Goal: Transaction & Acquisition: Purchase product/service

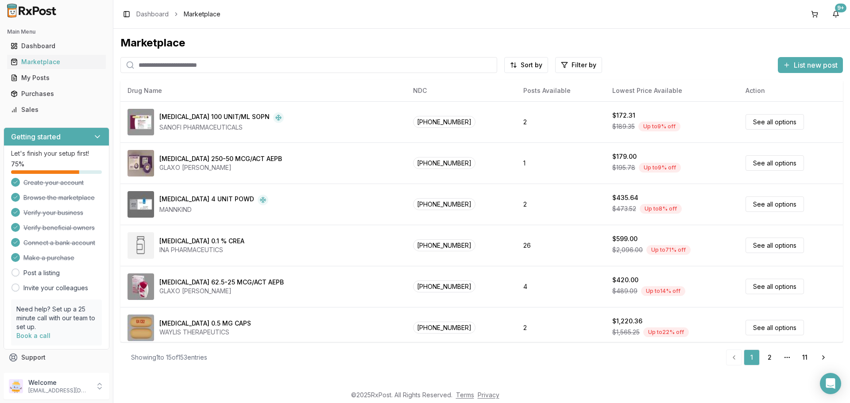
click at [189, 66] on input "search" at bounding box center [308, 65] width 377 height 16
paste input "**********"
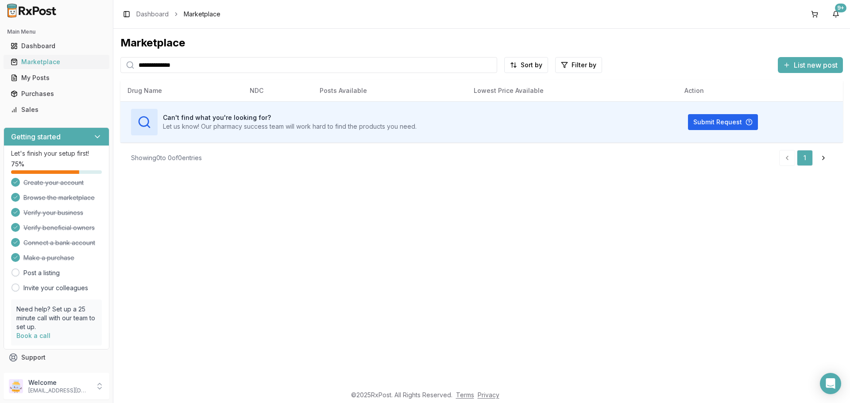
drag, startPoint x: 212, startPoint y: 66, endPoint x: 101, endPoint y: 66, distance: 110.2
click at [101, 66] on div "**********" at bounding box center [425, 201] width 850 height 403
paste input "search"
type input "**********"
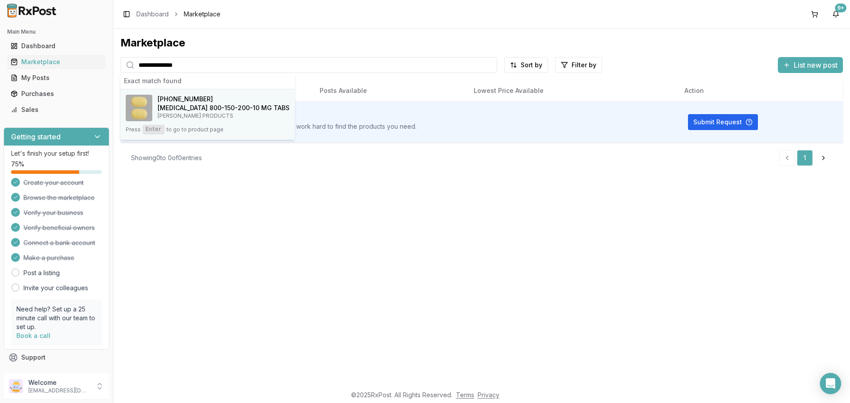
click at [192, 104] on h4 "[MEDICAL_DATA] 800-150-200-10 MG TABS" at bounding box center [224, 108] width 132 height 9
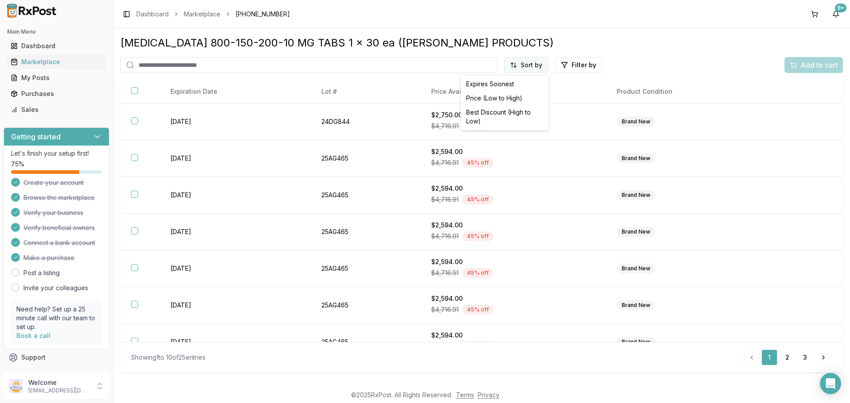
click at [539, 70] on html "Main Menu Dashboard Marketplace My Posts Purchases Sales Getting started Let's …" at bounding box center [425, 201] width 850 height 403
click at [512, 96] on div "Price (Low to High)" at bounding box center [505, 98] width 84 height 14
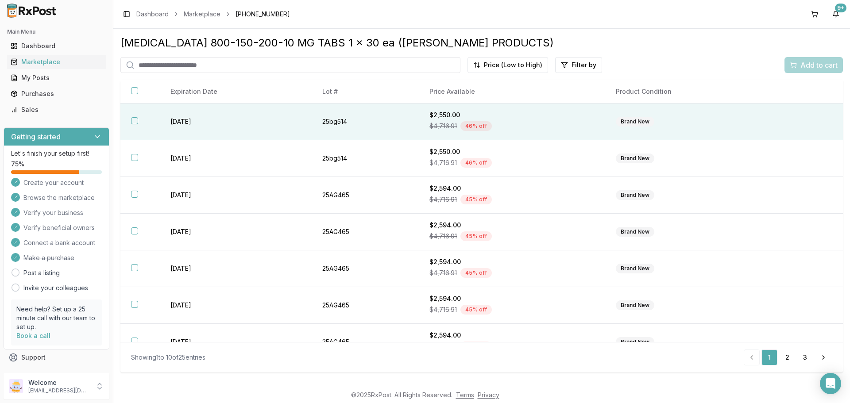
click at [133, 123] on button "button" at bounding box center [134, 120] width 7 height 7
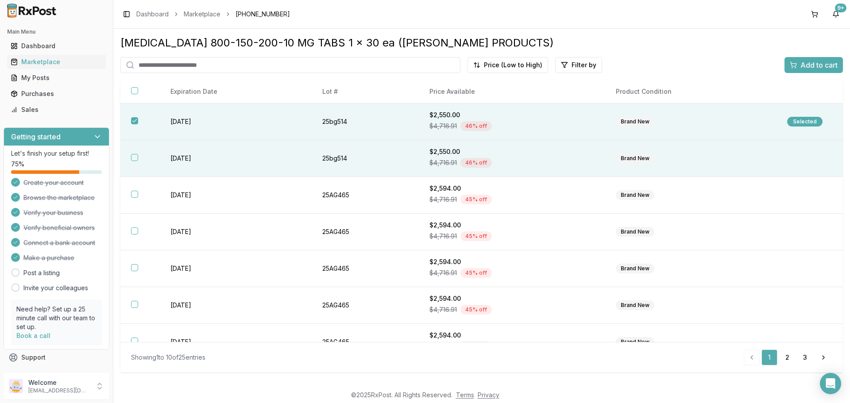
click at [133, 161] on th at bounding box center [139, 158] width 39 height 37
click at [819, 65] on span "Add to cart" at bounding box center [818, 65] width 37 height 11
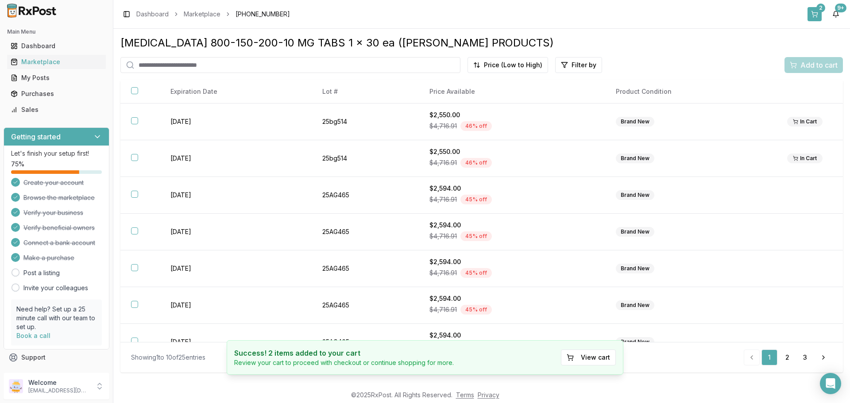
click at [814, 19] on button "2" at bounding box center [815, 14] width 14 height 14
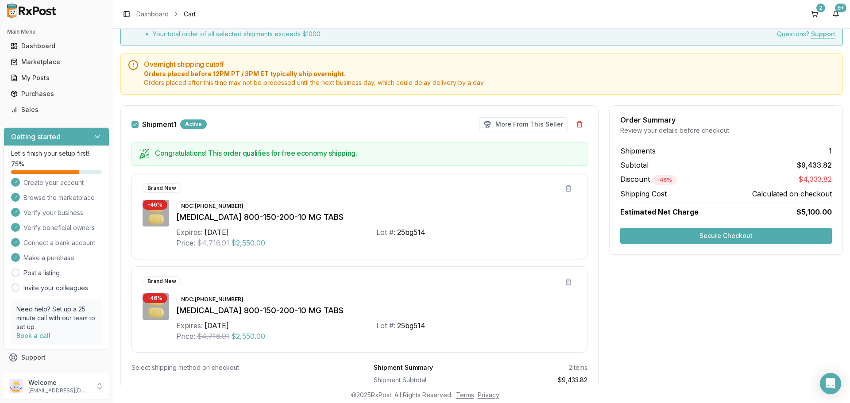
scroll to position [129, 0]
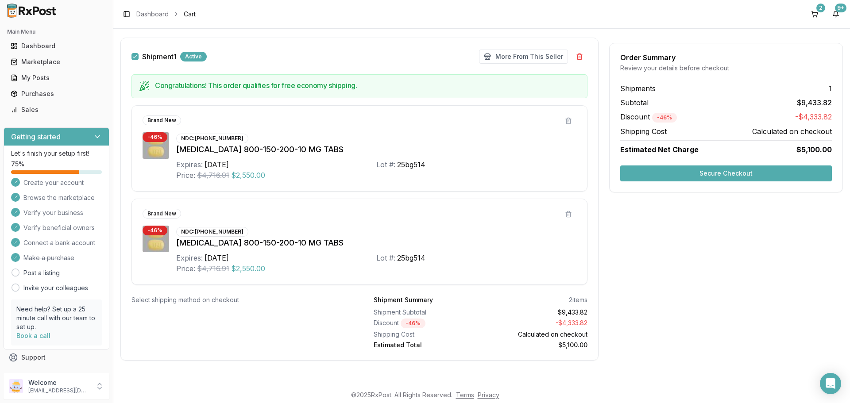
click at [679, 175] on button "Secure Checkout" at bounding box center [726, 174] width 212 height 16
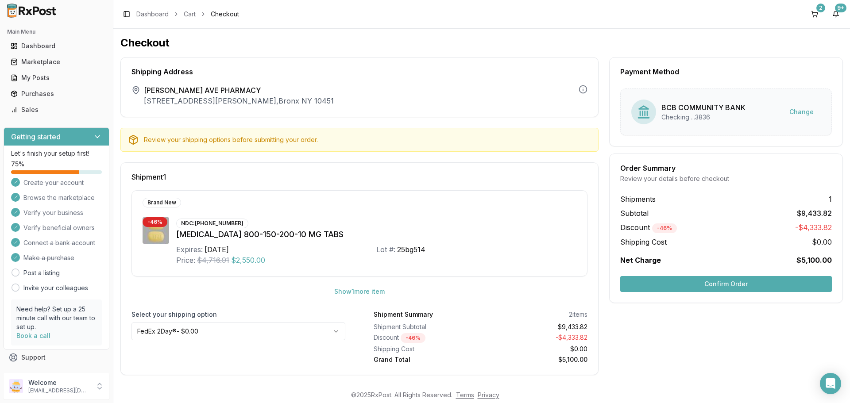
click at [728, 283] on button "Confirm Order" at bounding box center [726, 284] width 212 height 16
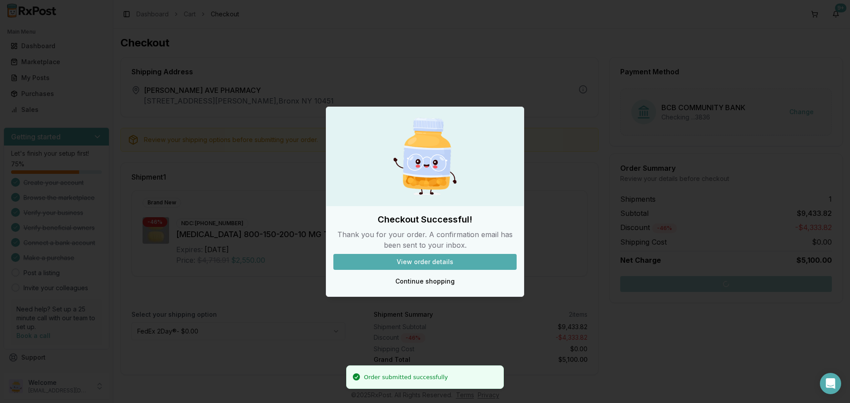
click at [434, 264] on button "View order details" at bounding box center [424, 262] width 183 height 16
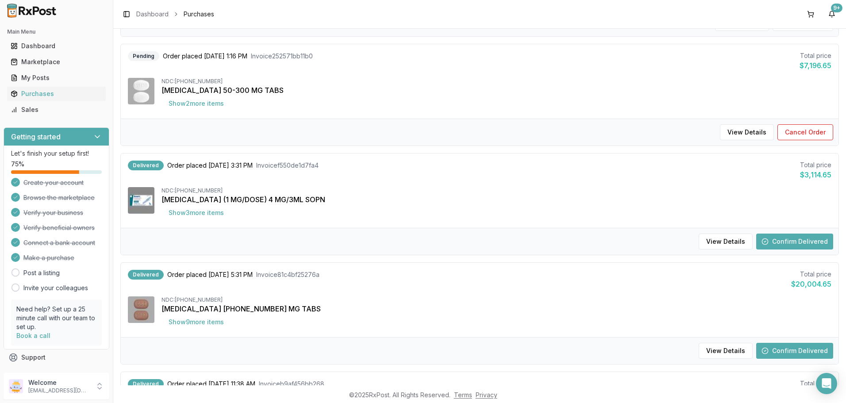
scroll to position [443, 0]
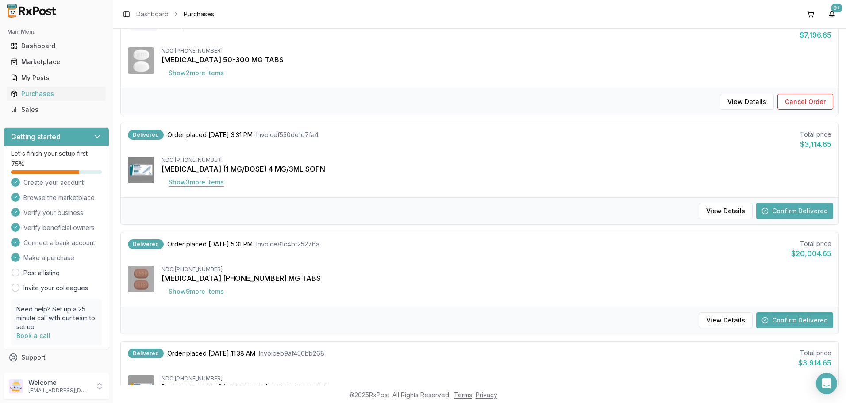
click at [187, 184] on button "Show 3 more item s" at bounding box center [197, 182] width 70 height 16
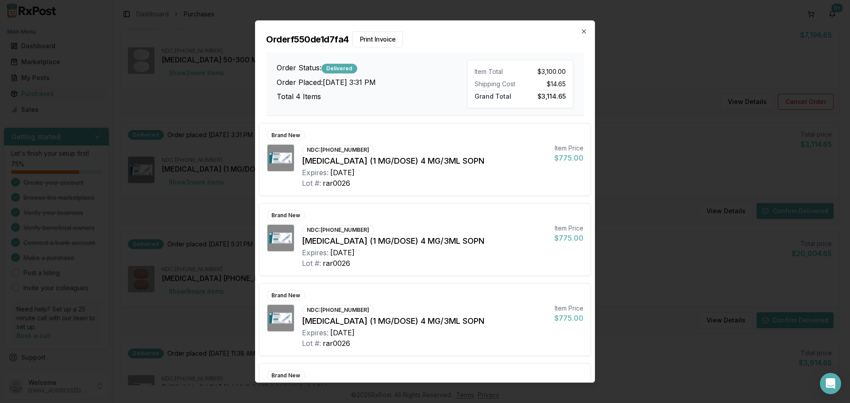
click at [589, 31] on div "Order f550de1d7fa4 Print Invoice Order Status: Delivered Order Placed: [DATE] 3…" at bounding box center [424, 68] width 339 height 95
click at [580, 30] on icon "button" at bounding box center [583, 31] width 7 height 7
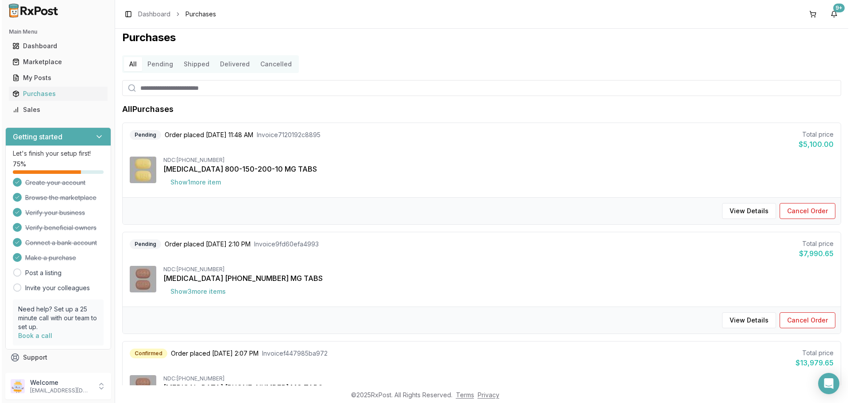
scroll to position [0, 0]
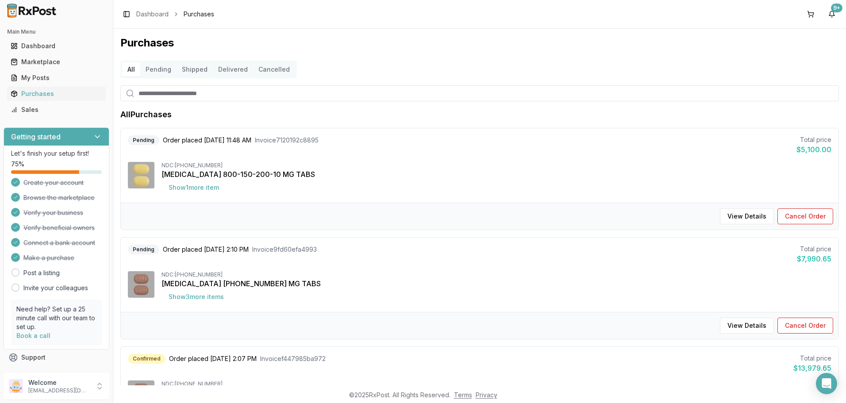
click at [150, 69] on button "Pending" at bounding box center [158, 69] width 36 height 14
click at [134, 69] on button "All" at bounding box center [131, 69] width 18 height 14
click at [58, 58] on div "Marketplace" at bounding box center [57, 62] width 92 height 9
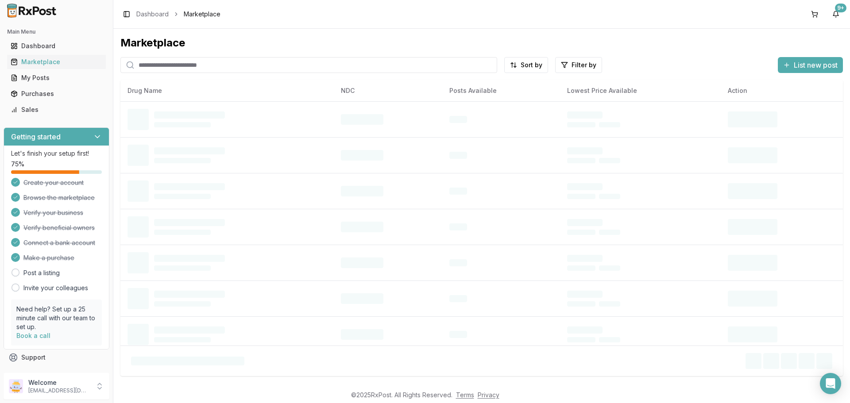
click at [197, 66] on input "search" at bounding box center [308, 65] width 377 height 16
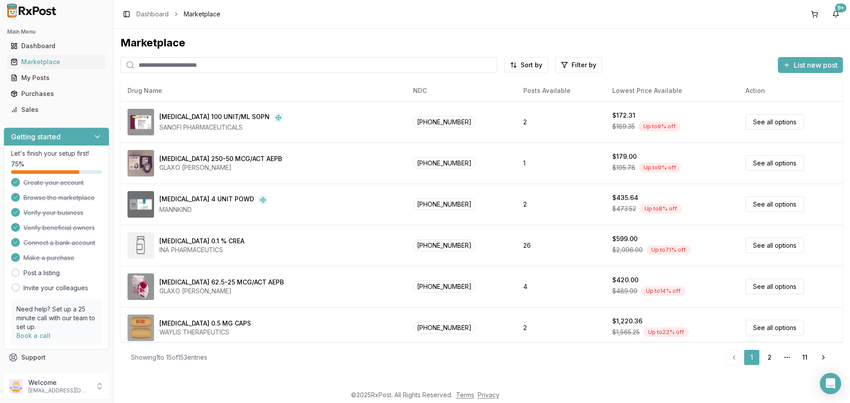
paste input "**********"
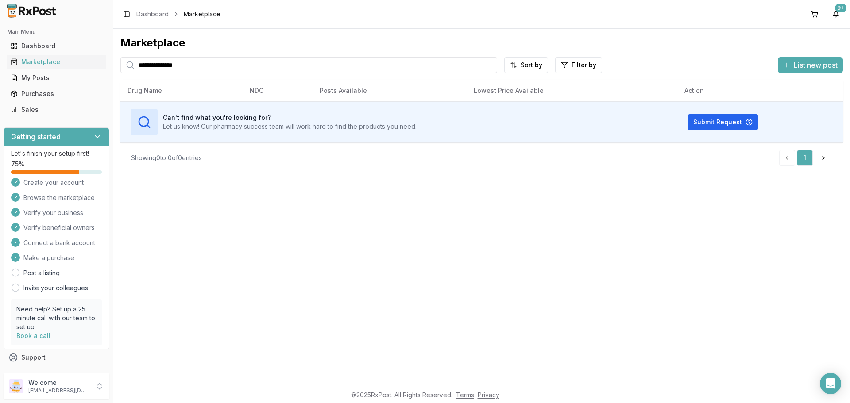
click at [232, 68] on input "**********" at bounding box center [308, 65] width 377 height 16
drag, startPoint x: 204, startPoint y: 65, endPoint x: 107, endPoint y: 68, distance: 97.0
click at [107, 68] on div "**********" at bounding box center [425, 201] width 850 height 403
paste input "search"
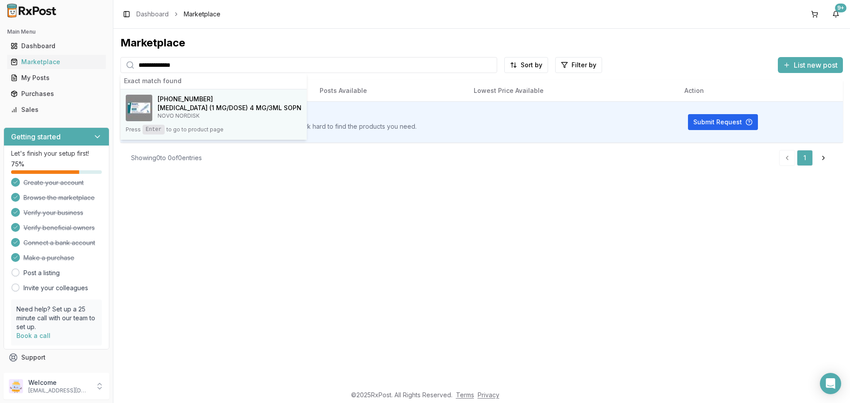
type input "**********"
click at [200, 101] on span "[PHONE_NUMBER]" at bounding box center [185, 99] width 55 height 9
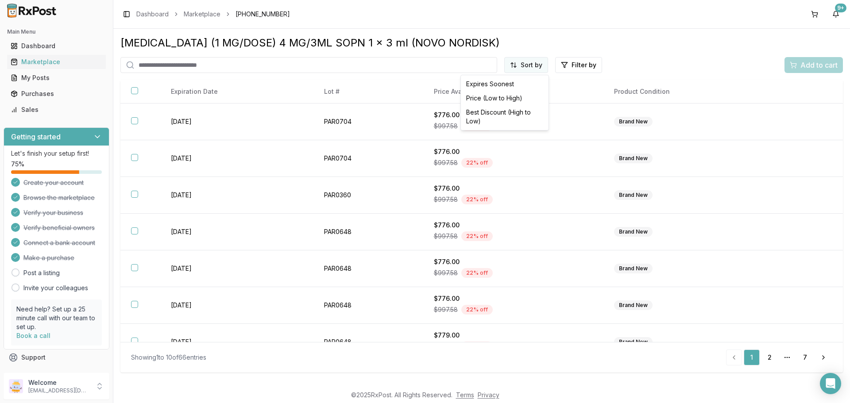
click at [519, 66] on html "Main Menu Dashboard Marketplace My Posts Purchases Sales Getting started Let's …" at bounding box center [425, 201] width 850 height 403
click at [511, 97] on div "Price (Low to High)" at bounding box center [505, 98] width 84 height 14
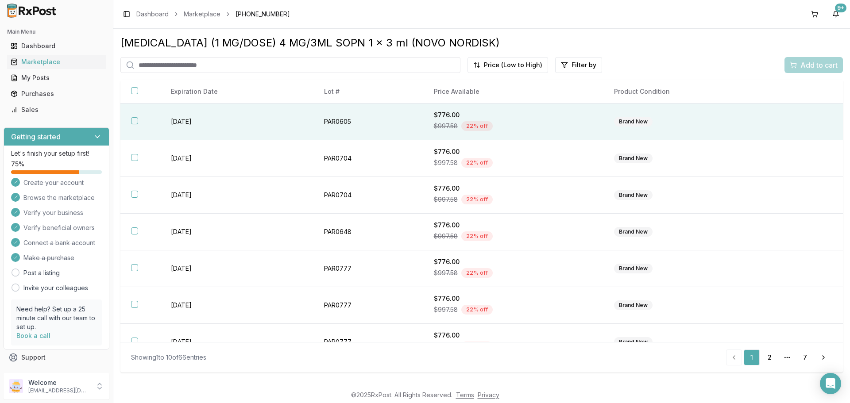
click at [132, 120] on button "button" at bounding box center [134, 120] width 7 height 7
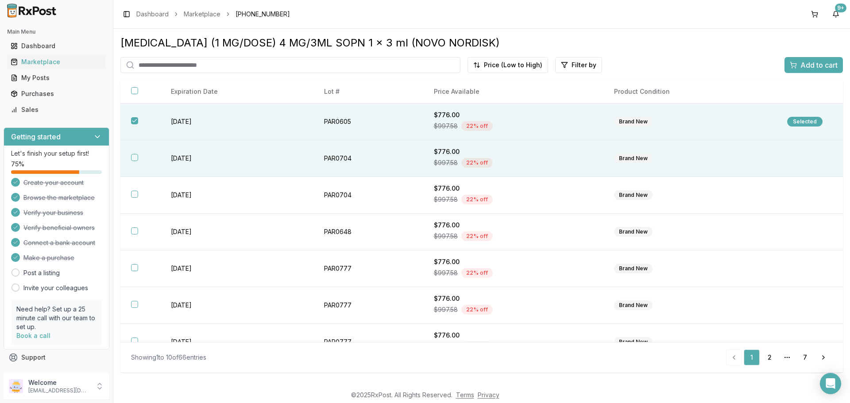
click at [135, 158] on button "button" at bounding box center [134, 157] width 7 height 7
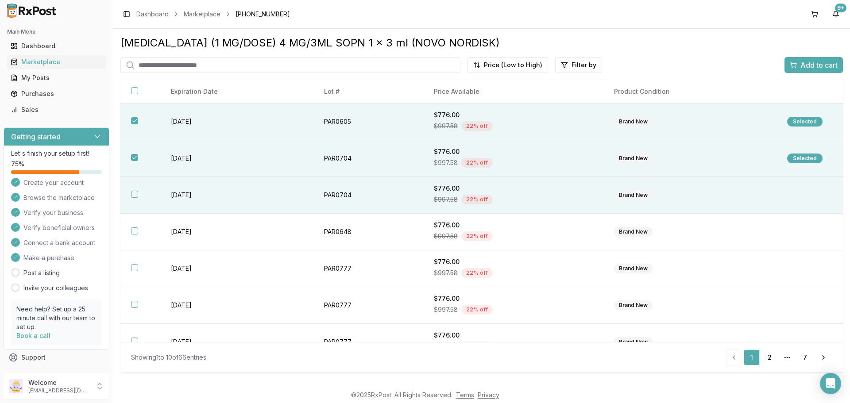
click at [135, 193] on button "button" at bounding box center [134, 194] width 7 height 7
click at [796, 64] on div "Add to cart" at bounding box center [814, 65] width 48 height 11
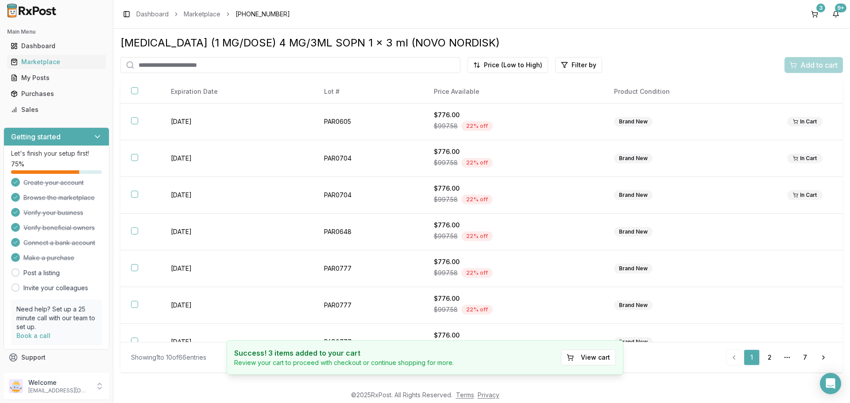
click at [238, 69] on input "search" at bounding box center [290, 65] width 340 height 16
paste input "**********"
type input "**********"
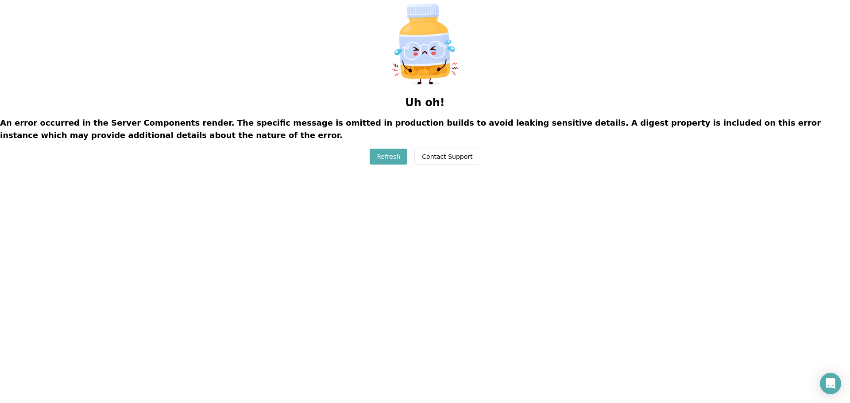
click at [389, 150] on button "Refresh" at bounding box center [389, 157] width 38 height 16
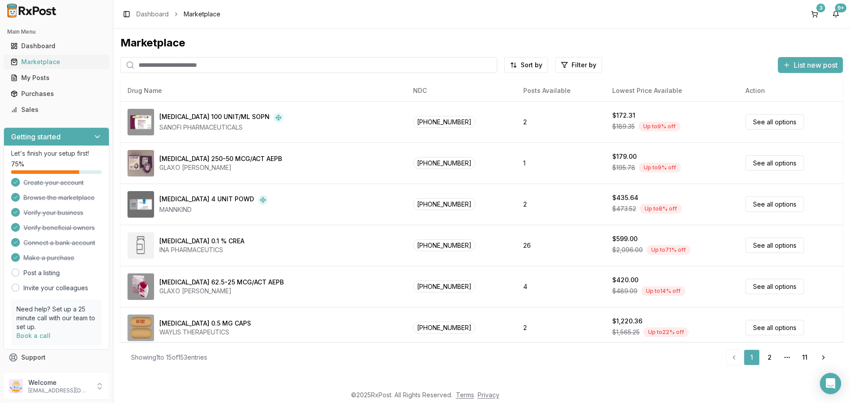
click at [44, 61] on div "Marketplace" at bounding box center [57, 62] width 92 height 9
click at [173, 66] on input "search" at bounding box center [308, 65] width 377 height 16
paste input "**********"
type input "**********"
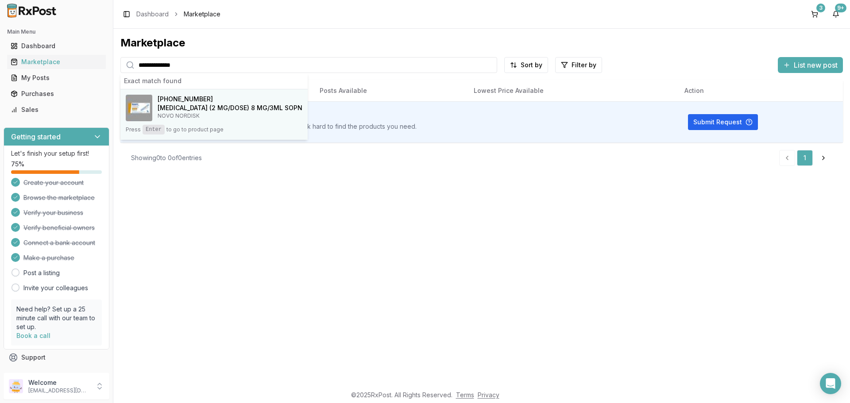
click at [214, 111] on h4 "[MEDICAL_DATA] (2 MG/DOSE) 8 MG/3ML SOPN" at bounding box center [230, 108] width 145 height 9
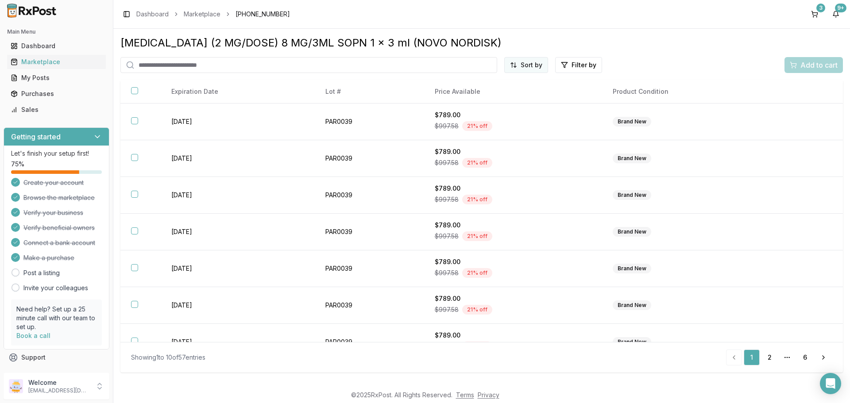
click at [533, 67] on html "Main Menu Dashboard Marketplace My Posts Purchases Sales Getting started Let's …" at bounding box center [425, 201] width 850 height 403
click at [502, 97] on div "Price (Low to High)" at bounding box center [505, 98] width 84 height 14
click at [277, 64] on input "search" at bounding box center [290, 65] width 340 height 16
click at [818, 14] on button "3" at bounding box center [815, 14] width 14 height 14
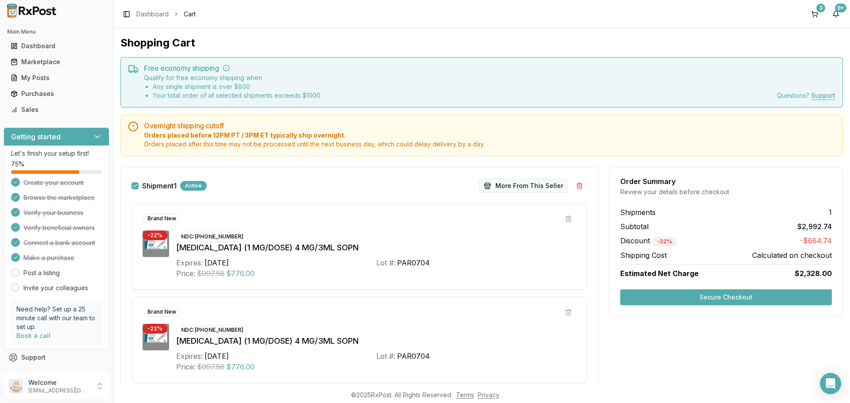
click at [529, 186] on button "More From This Seller" at bounding box center [523, 186] width 89 height 14
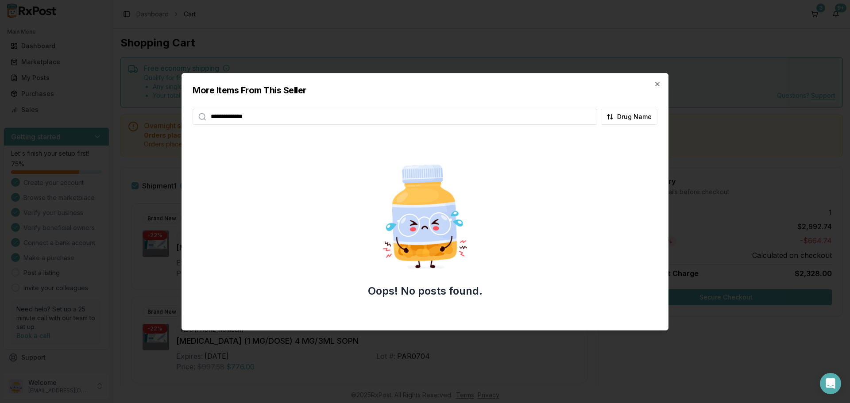
type input "**********"
click at [653, 86] on h2 "More Items From This Seller" at bounding box center [425, 90] width 465 height 12
click at [655, 85] on icon "button" at bounding box center [657, 84] width 7 height 7
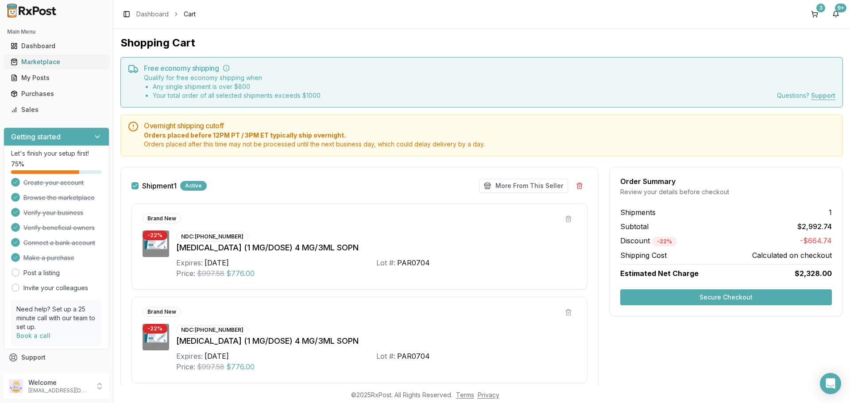
click at [32, 65] on div "Marketplace" at bounding box center [57, 62] width 92 height 9
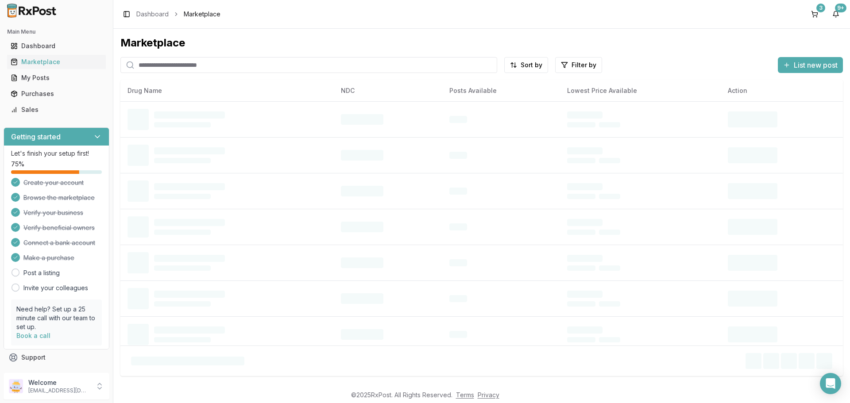
click at [227, 67] on input "search" at bounding box center [308, 65] width 377 height 16
paste input "**********"
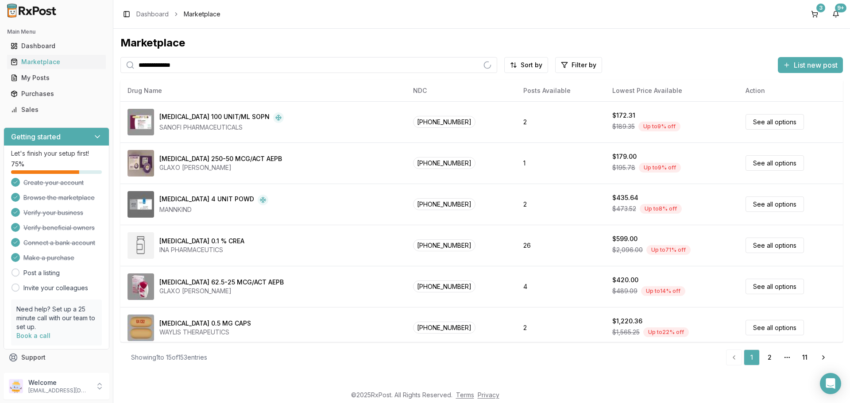
type input "**********"
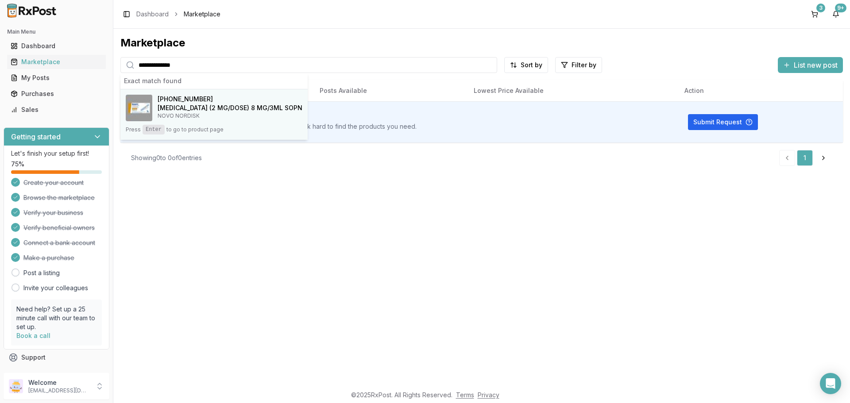
click at [237, 95] on div "[PHONE_NUMBER]" at bounding box center [230, 99] width 145 height 9
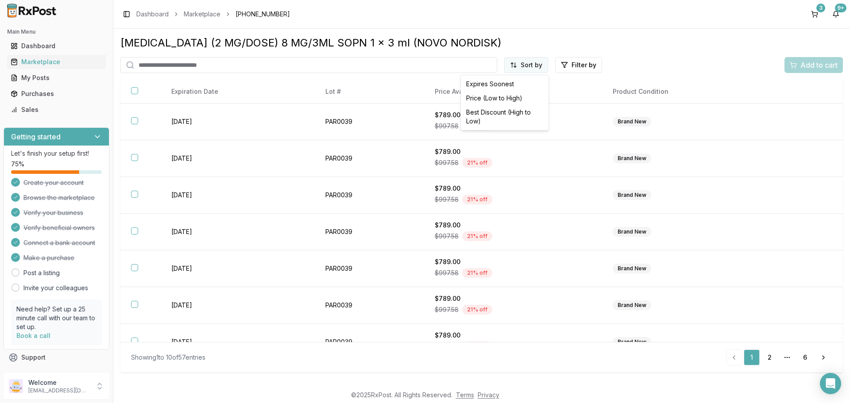
click at [526, 63] on html "Main Menu Dashboard Marketplace My Posts Purchases Sales Getting started Let's …" at bounding box center [425, 201] width 850 height 403
click at [517, 94] on div "Price (Low to High)" at bounding box center [505, 98] width 84 height 14
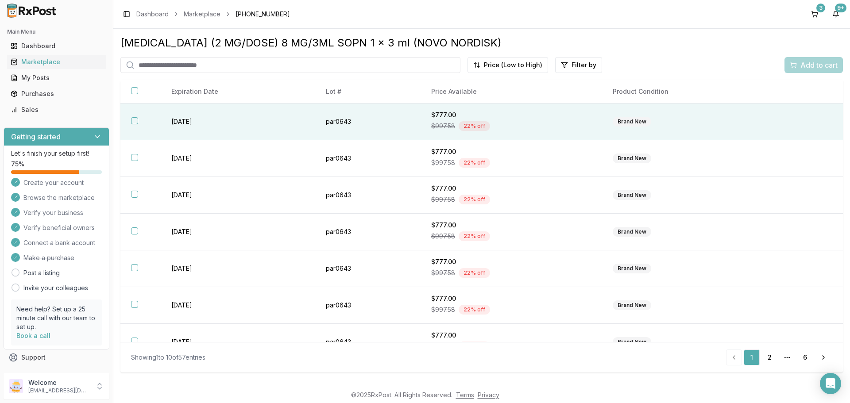
click at [133, 120] on button "button" at bounding box center [134, 120] width 7 height 7
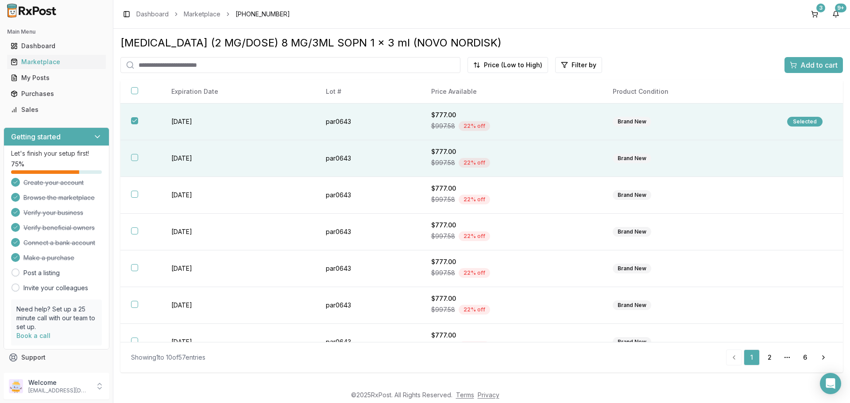
drag, startPoint x: 136, startPoint y: 157, endPoint x: 137, endPoint y: 170, distance: 13.3
click at [136, 158] on button "button" at bounding box center [134, 157] width 7 height 7
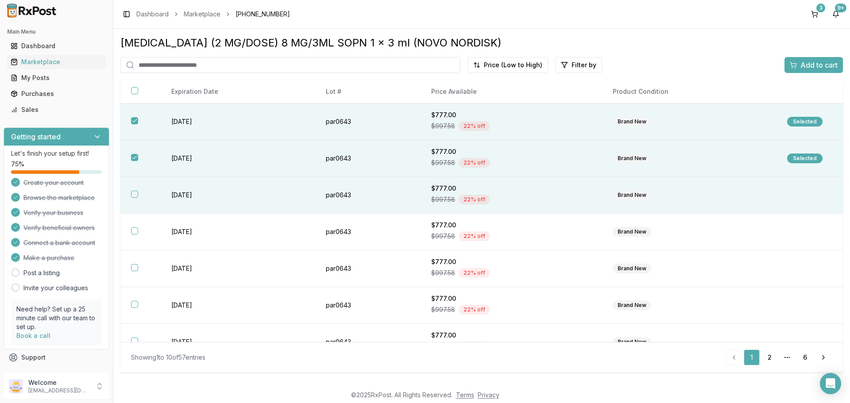
click at [133, 198] on th at bounding box center [140, 195] width 40 height 37
click at [812, 65] on span "Add to cart" at bounding box center [818, 65] width 37 height 11
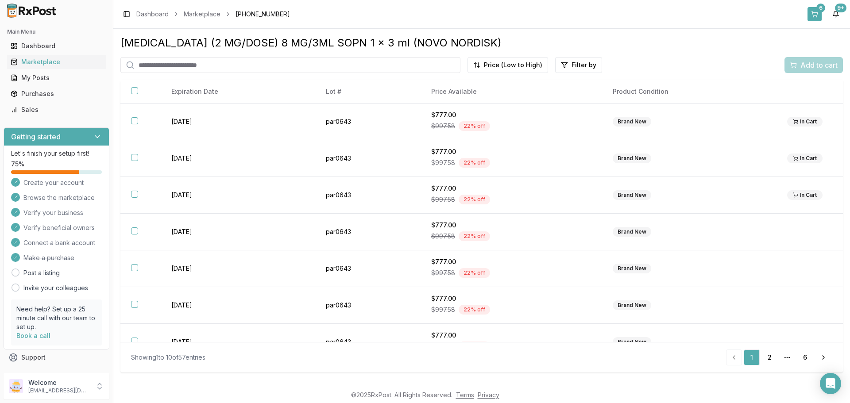
click at [818, 14] on button "6" at bounding box center [815, 14] width 14 height 14
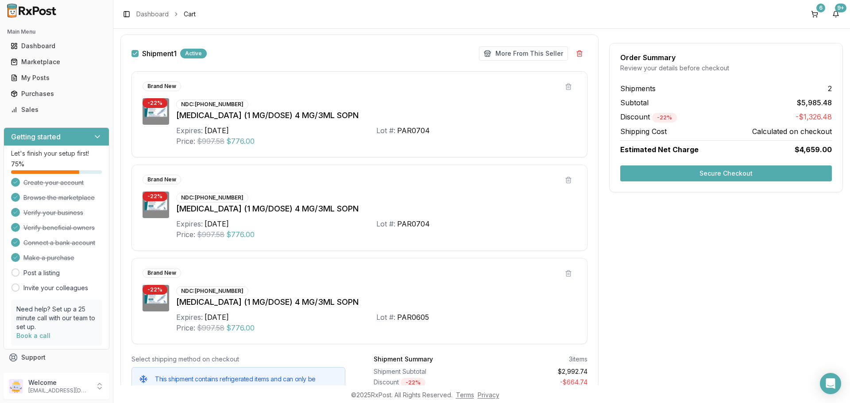
scroll to position [133, 0]
drag, startPoint x: 242, startPoint y: 132, endPoint x: 204, endPoint y: 131, distance: 38.5
click at [204, 131] on div "Expires: 2027-07-31" at bounding box center [276, 130] width 200 height 11
copy div "[DATE]"
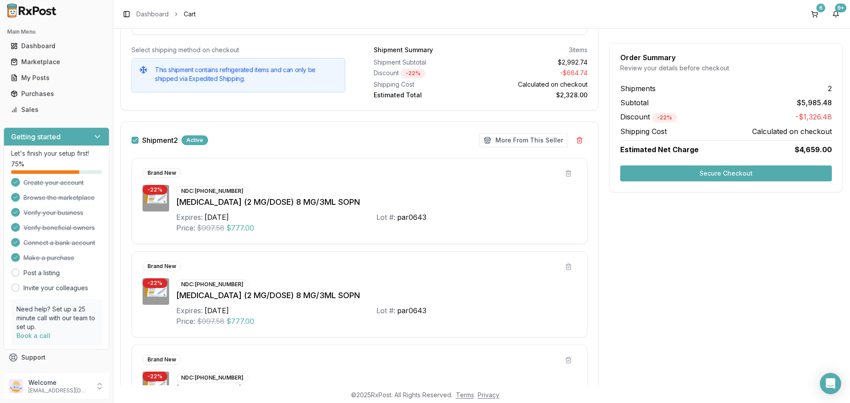
scroll to position [443, 0]
click at [518, 142] on button "More From This Seller" at bounding box center [523, 139] width 89 height 14
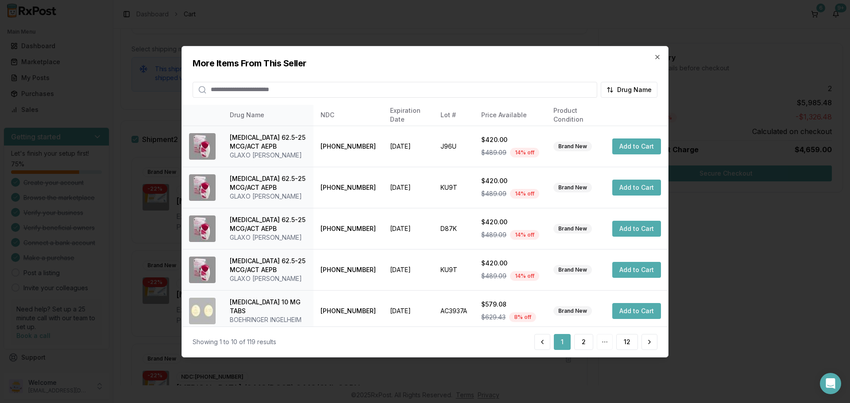
click at [372, 85] on input "search" at bounding box center [395, 89] width 405 height 16
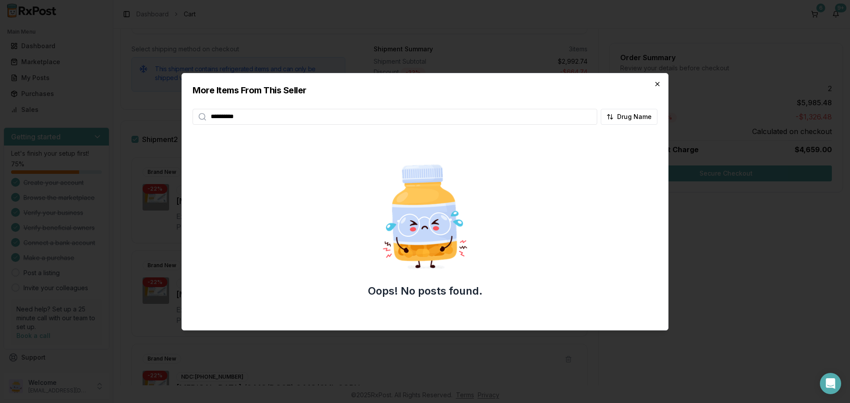
type input "**********"
click at [655, 81] on icon "button" at bounding box center [657, 84] width 7 height 7
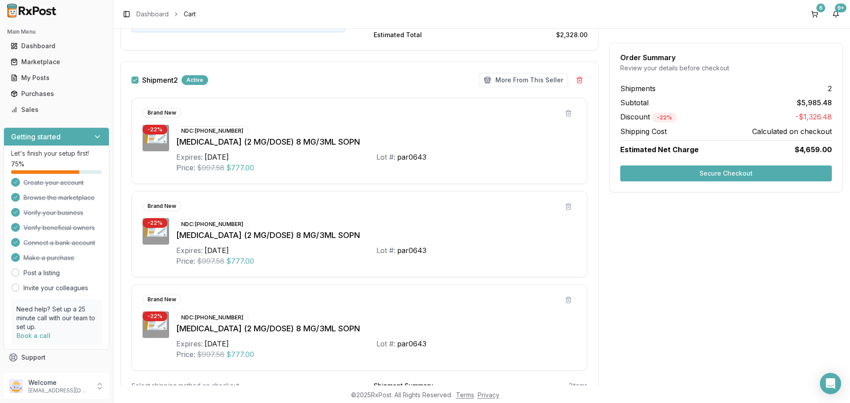
scroll to position [588, 0]
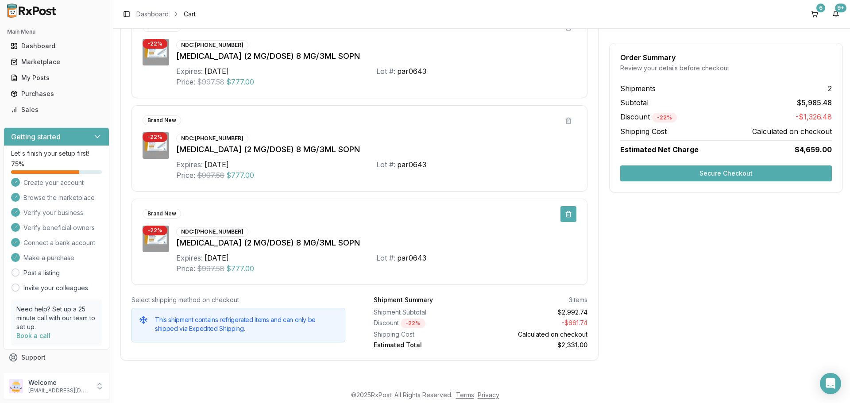
click at [567, 215] on button at bounding box center [568, 214] width 16 height 16
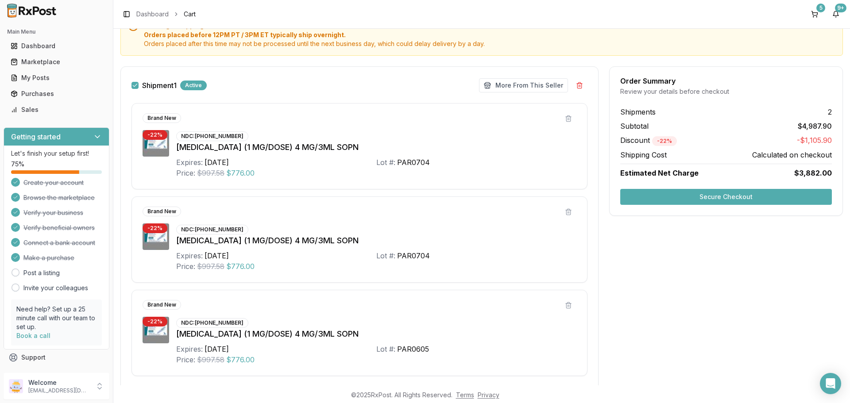
scroll to position [96, 0]
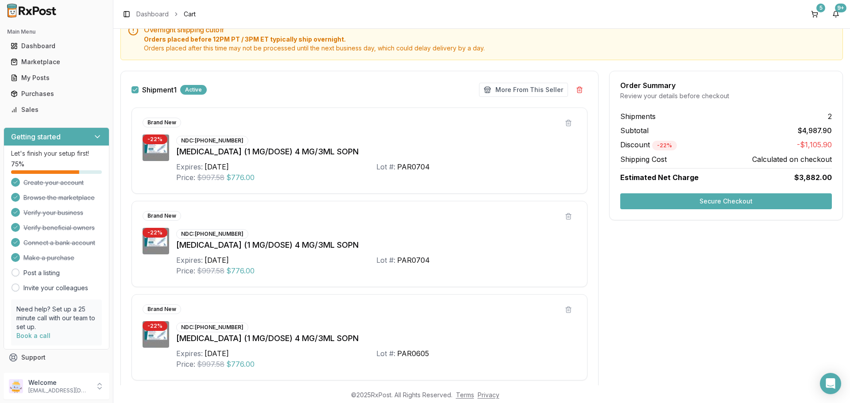
click at [680, 197] on button "Secure Checkout" at bounding box center [726, 201] width 212 height 16
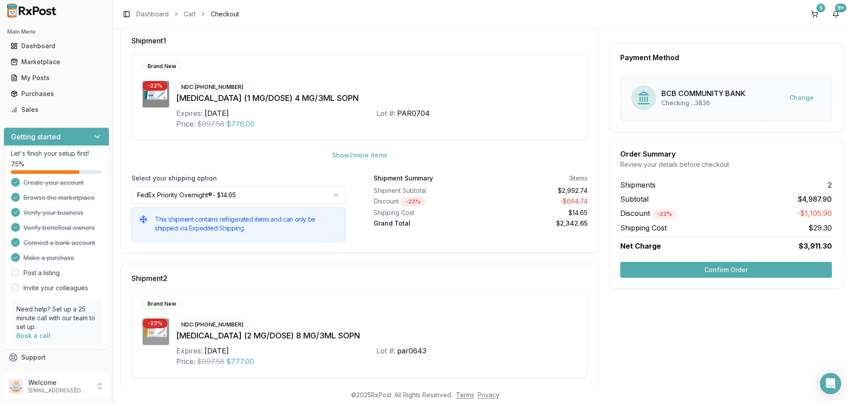
scroll to position [123, 0]
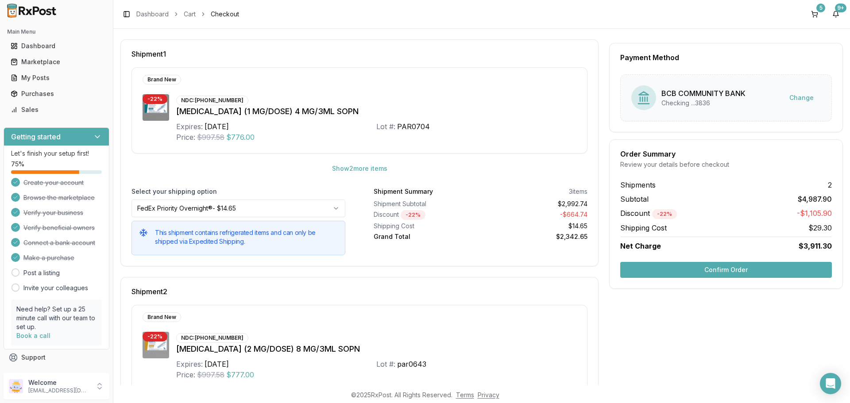
click at [712, 271] on button "Confirm Order" at bounding box center [726, 270] width 212 height 16
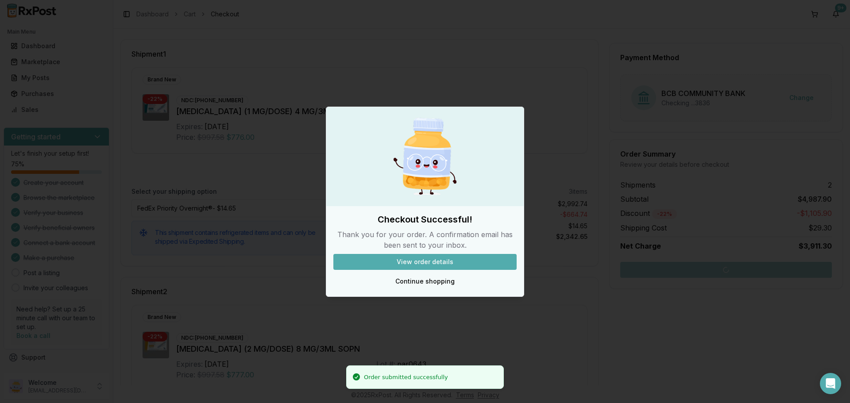
click at [421, 265] on button "View order details" at bounding box center [424, 262] width 183 height 16
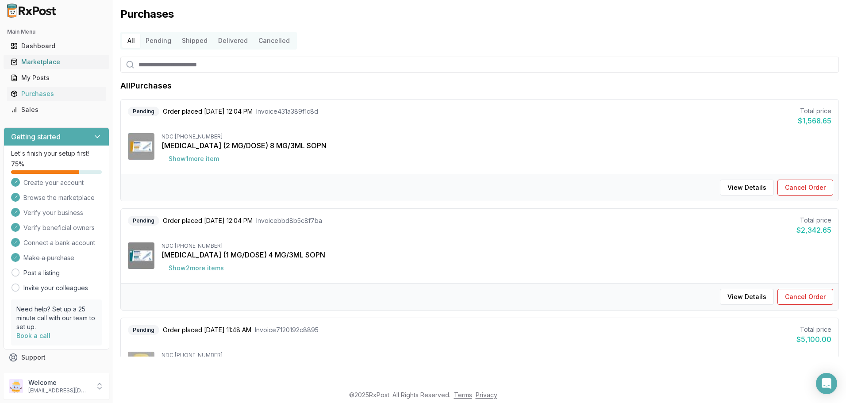
click at [36, 62] on div "Marketplace" at bounding box center [57, 62] width 92 height 9
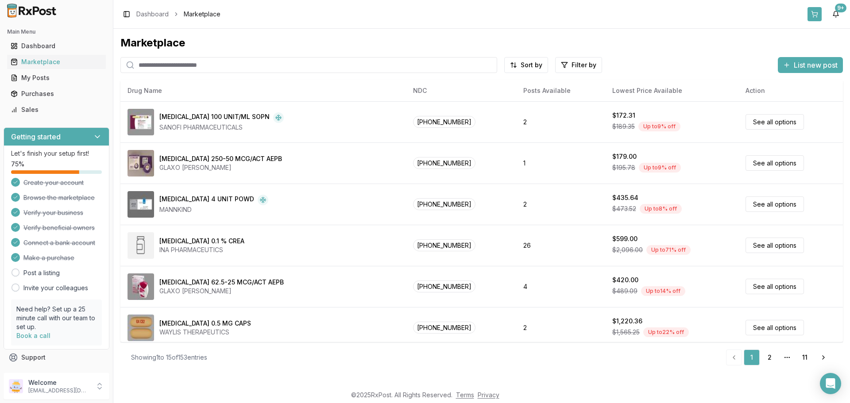
click at [812, 16] on button at bounding box center [815, 14] width 14 height 14
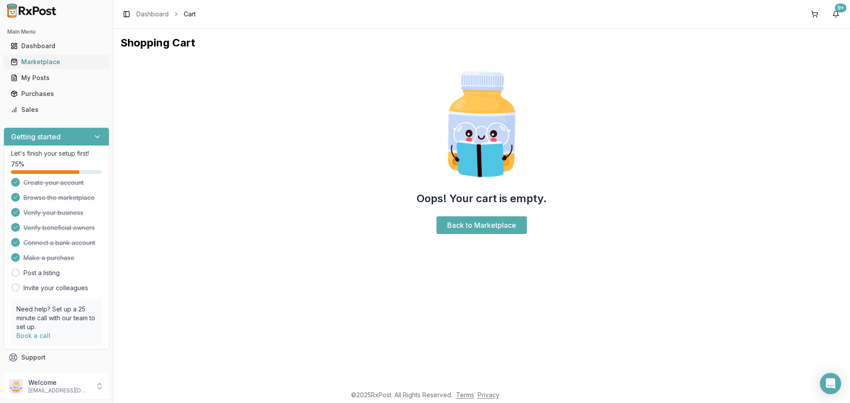
click at [47, 62] on div "Marketplace" at bounding box center [57, 62] width 92 height 9
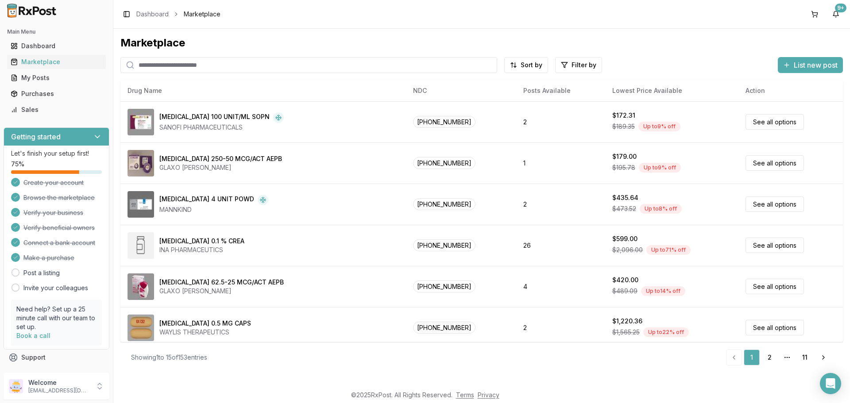
click at [218, 68] on input "search" at bounding box center [308, 65] width 377 height 16
paste input "**********"
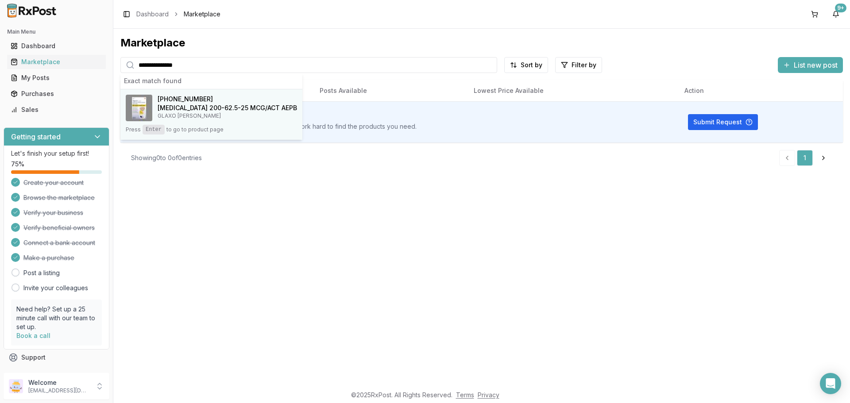
type input "**********"
click at [203, 100] on span "00173-0893-10" at bounding box center [185, 99] width 55 height 9
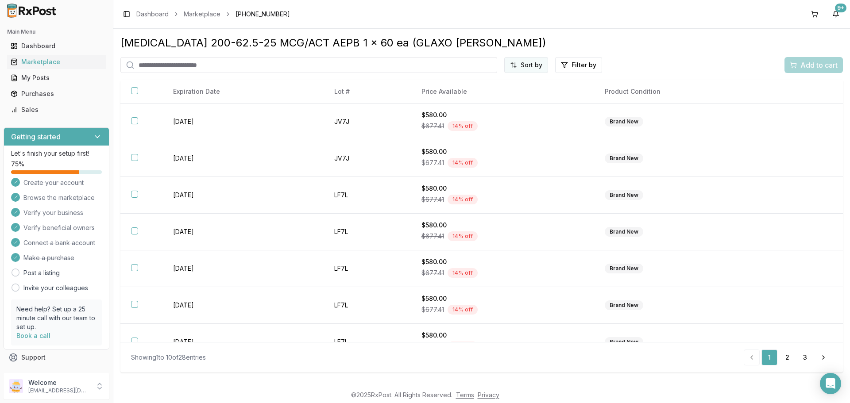
click at [532, 65] on html "Main Menu Dashboard Marketplace My Posts Purchases Sales Getting started Let's …" at bounding box center [425, 201] width 850 height 403
click at [513, 95] on div "Price (Low to High)" at bounding box center [505, 98] width 84 height 14
click at [45, 60] on div "Marketplace" at bounding box center [57, 62] width 92 height 9
